Goal: Task Accomplishment & Management: Complete application form

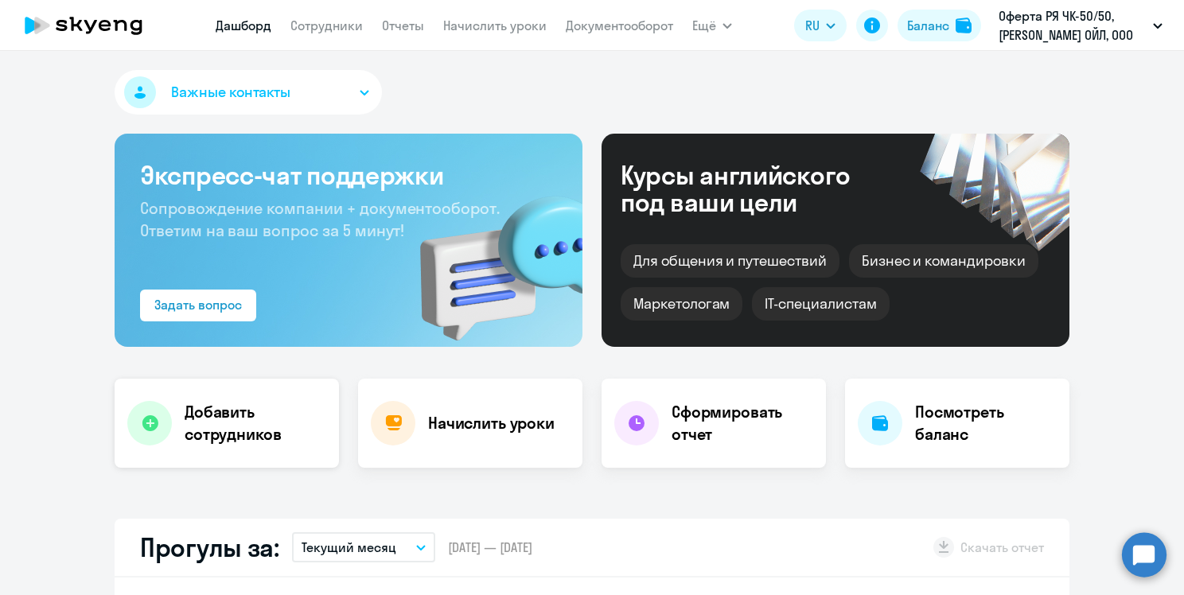
click at [263, 436] on h4 "Добавить сотрудников" at bounding box center [256, 423] width 142 height 45
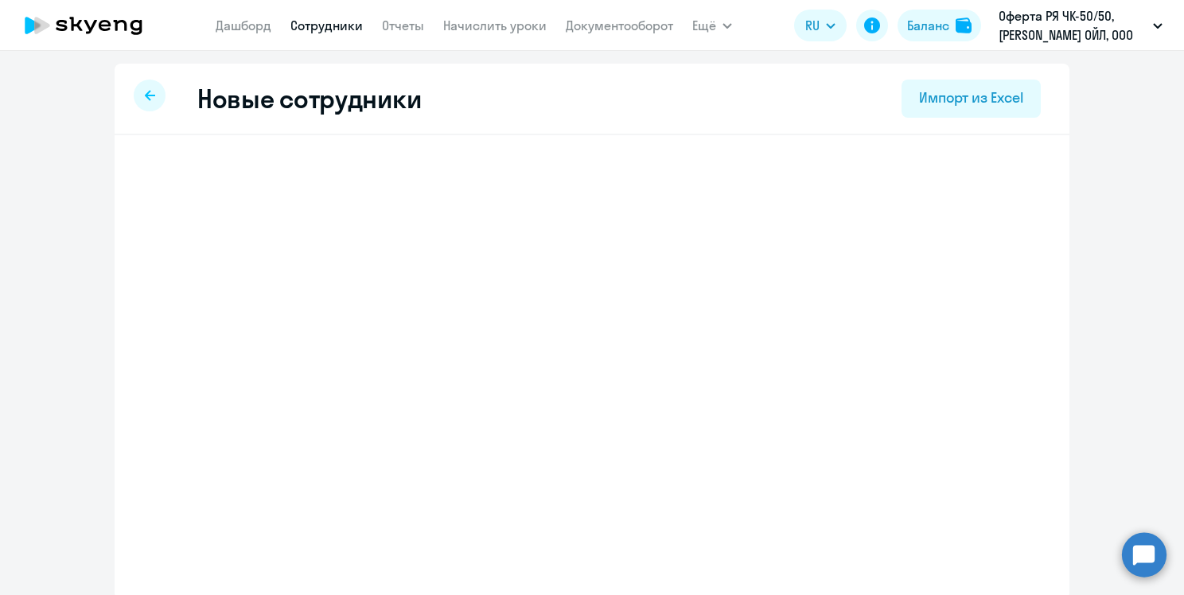
select select "english_adult_not_native_speaker"
select select "3"
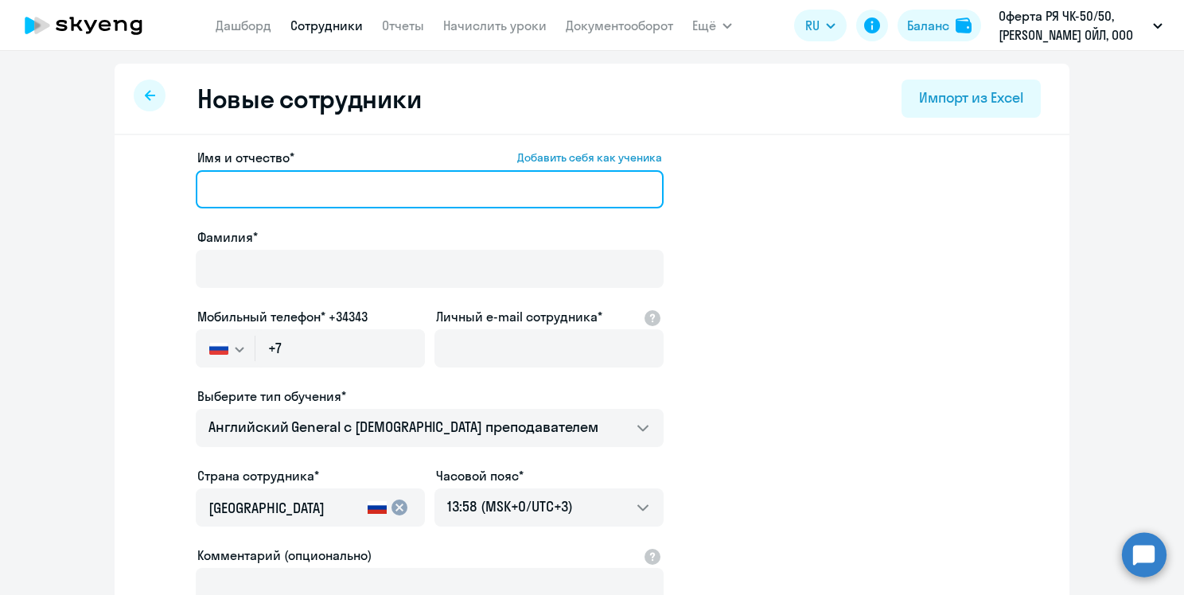
drag, startPoint x: 290, startPoint y: 190, endPoint x: 299, endPoint y: 210, distance: 21.7
click at [291, 190] on input "Имя и отчество* Добавить себя как ученика" at bounding box center [430, 189] width 468 height 38
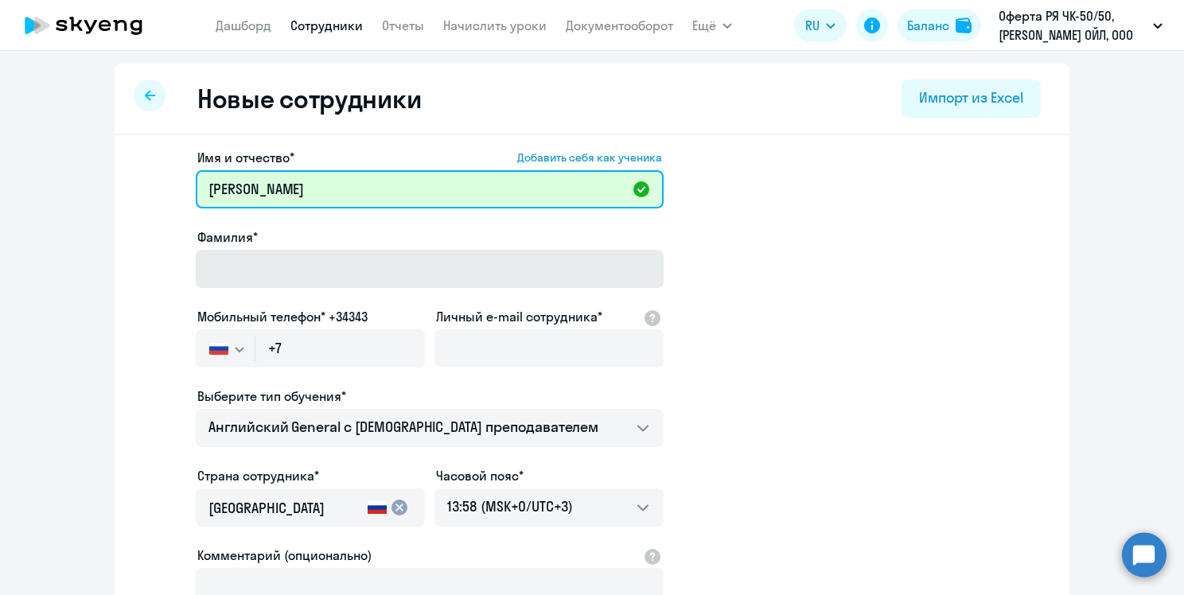
type input "[PERSON_NAME]"
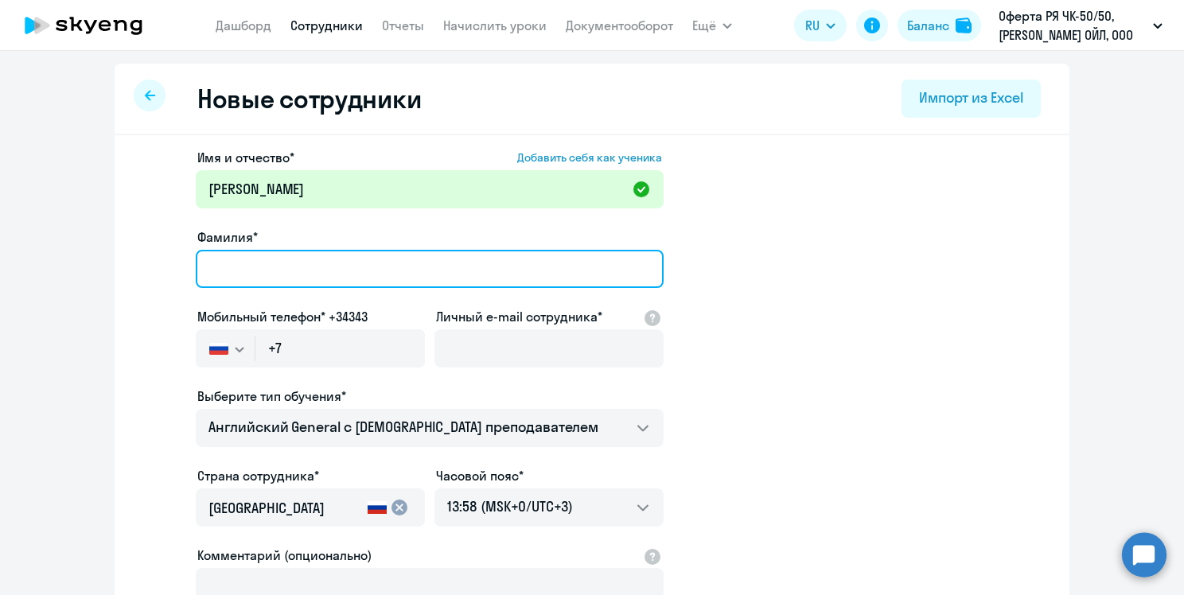
click at [286, 270] on input "Фамилия*" at bounding box center [430, 269] width 468 height 38
type input "[PERSON_NAME]"
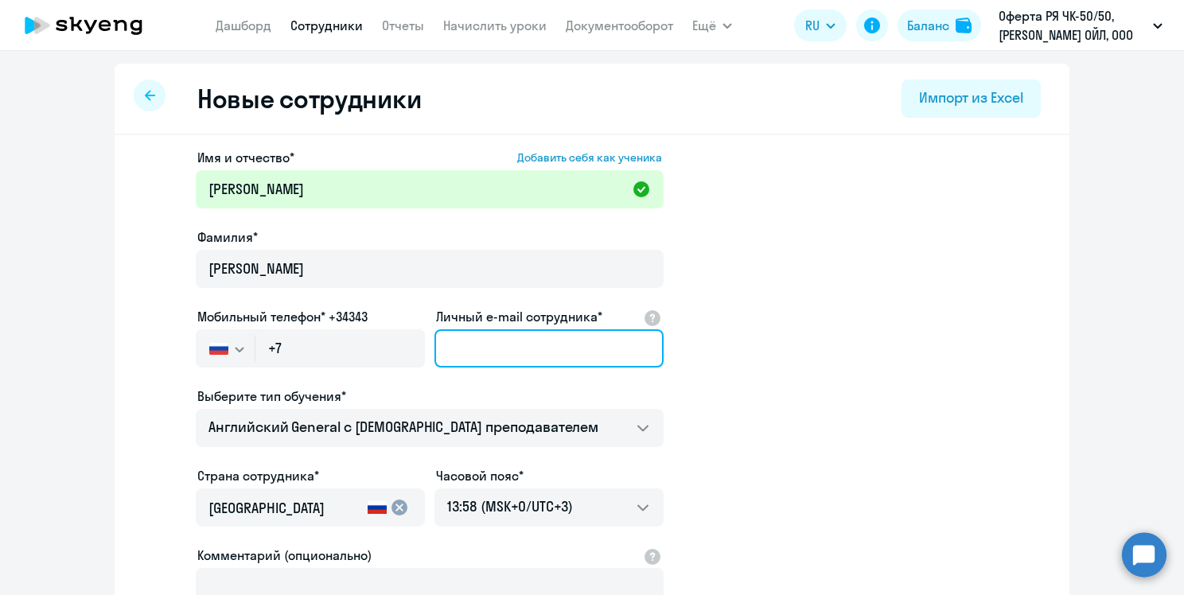
click at [477, 343] on input "Личный e-mail сотрудника*" at bounding box center [548, 348] width 229 height 38
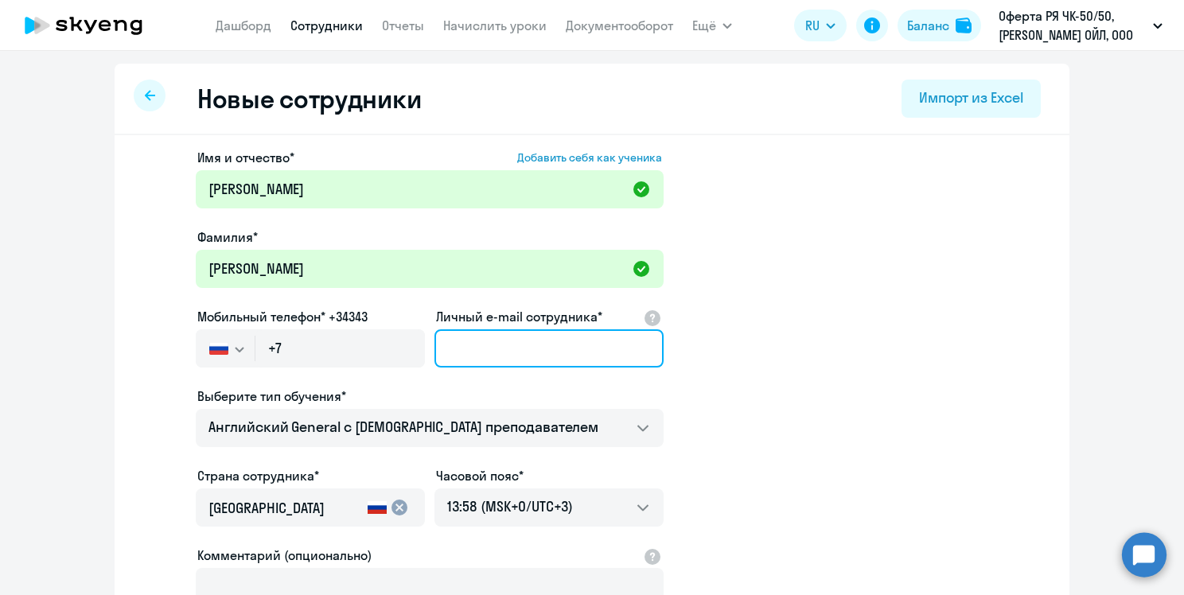
paste input "[EMAIL_ADDRESS][DOMAIN_NAME]"
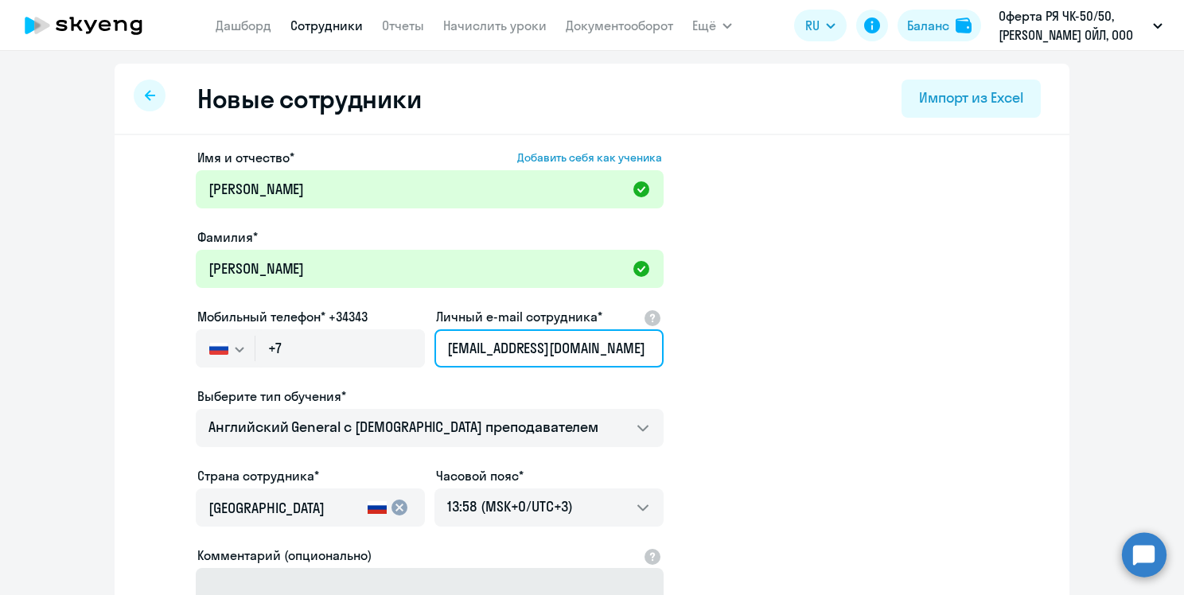
type input "[EMAIL_ADDRESS][DOMAIN_NAME]"
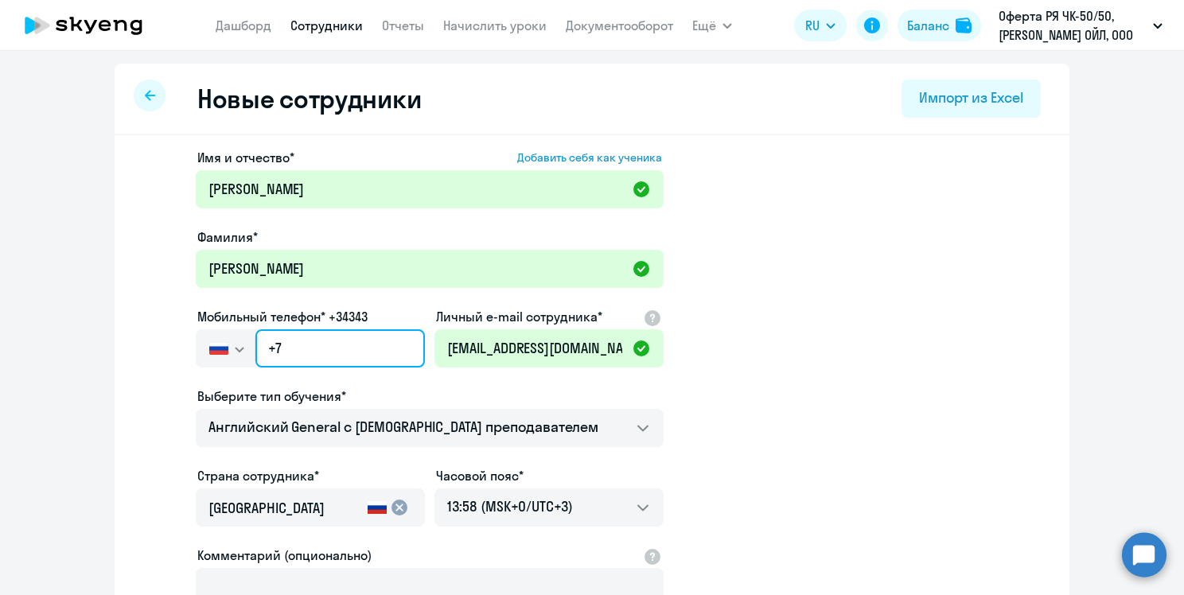
click at [304, 345] on input "+7" at bounding box center [339, 348] width 169 height 38
paste input "[PHONE_NUMBER]"
type input "[PHONE_NUMBER]"
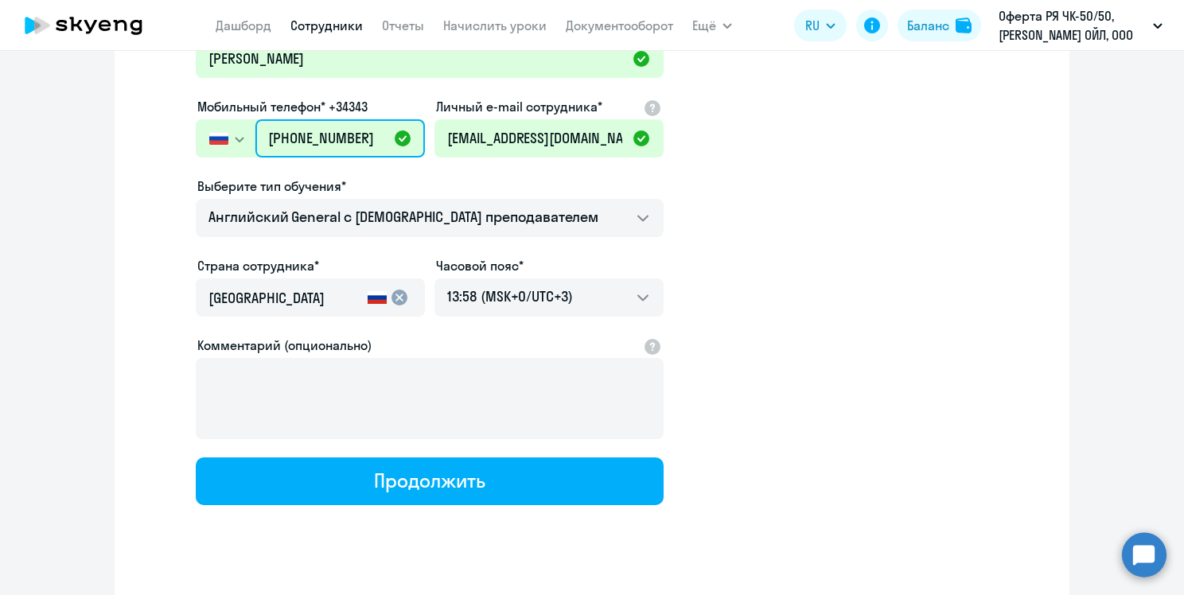
scroll to position [237, 0]
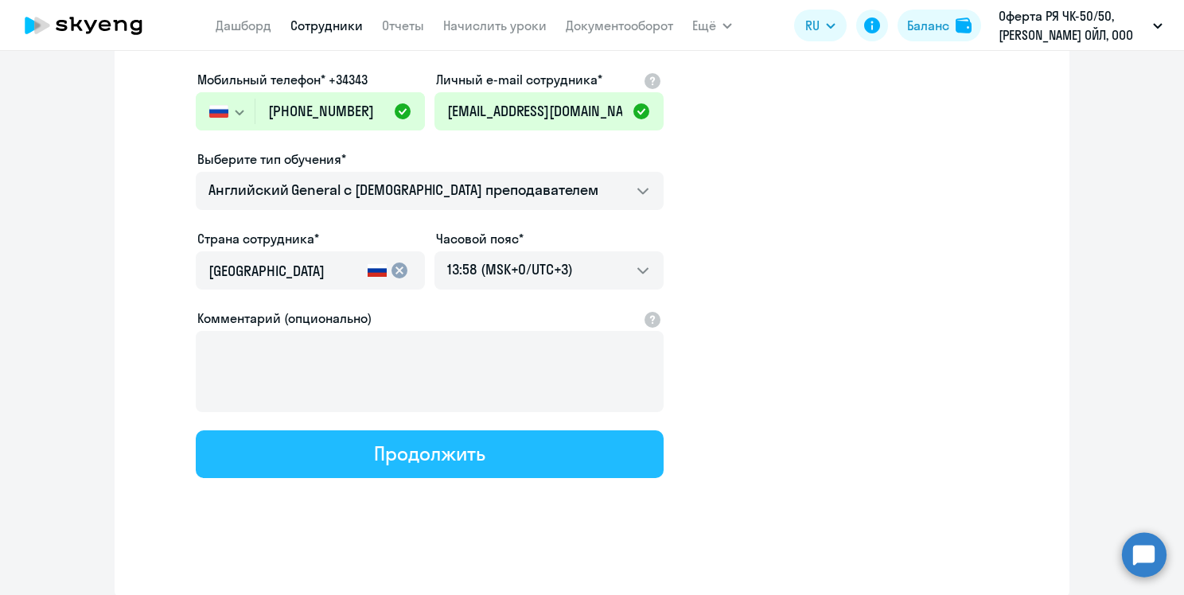
click at [477, 460] on div "Продолжить" at bounding box center [429, 453] width 111 height 25
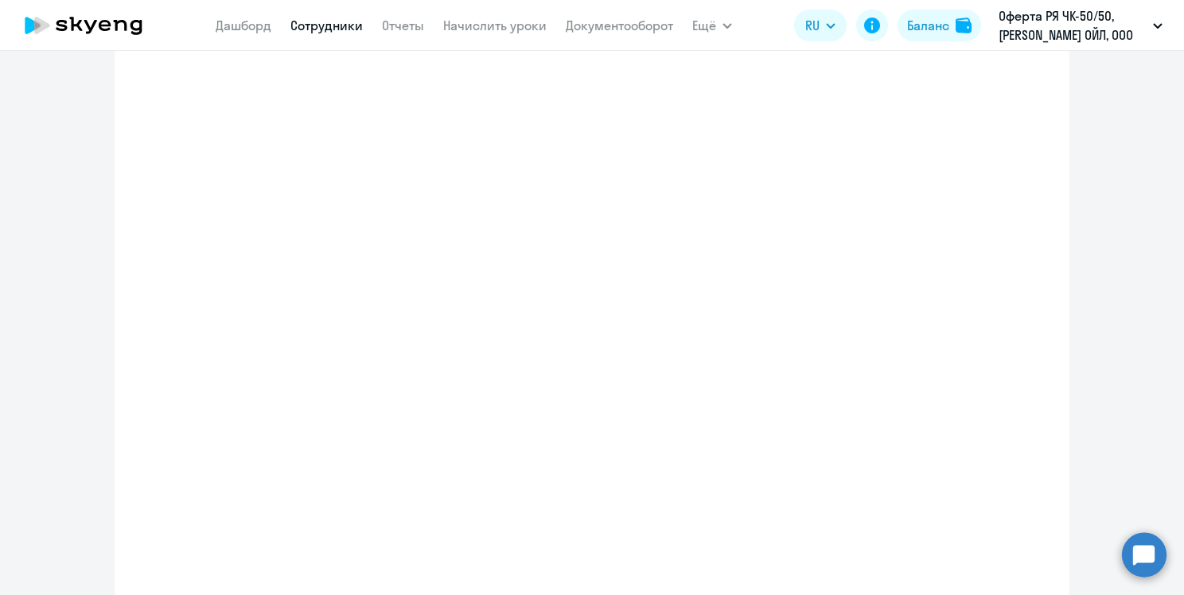
scroll to position [328, 0]
select select "english_adult_not_native_speaker"
select select "3"
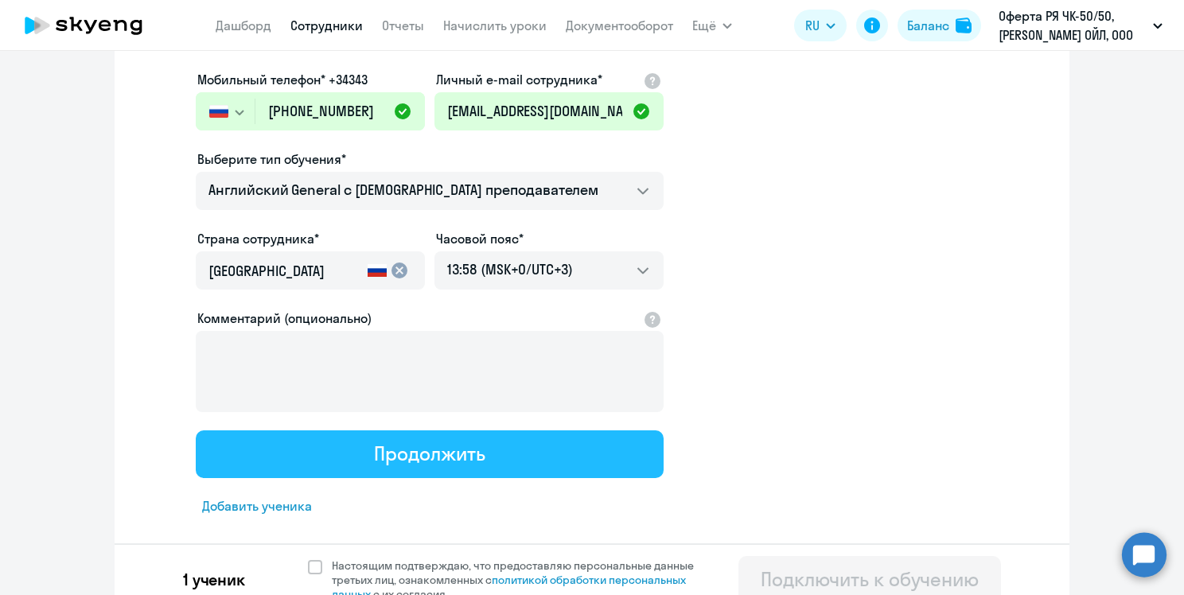
scroll to position [0, 0]
